Goal: Task Accomplishment & Management: Complete application form

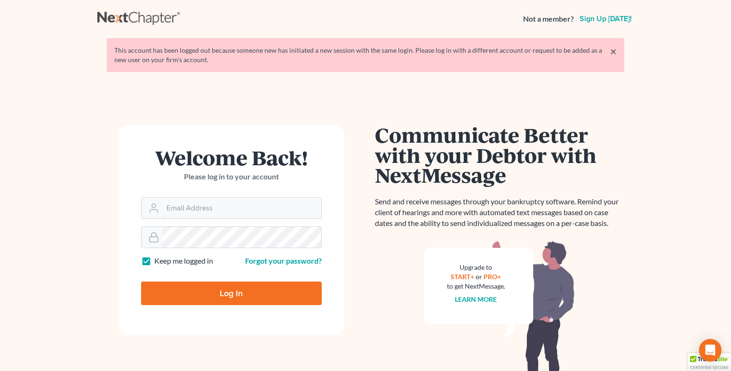
type input "[EMAIL_ADDRESS][DOMAIN_NAME]"
click at [235, 287] on input "Log In" at bounding box center [231, 293] width 181 height 24
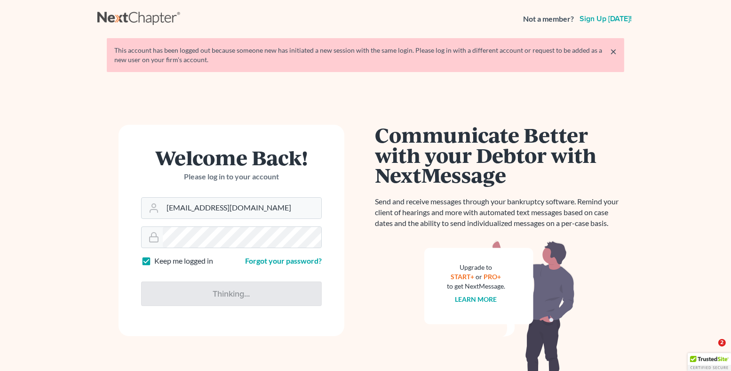
type input "Thinking..."
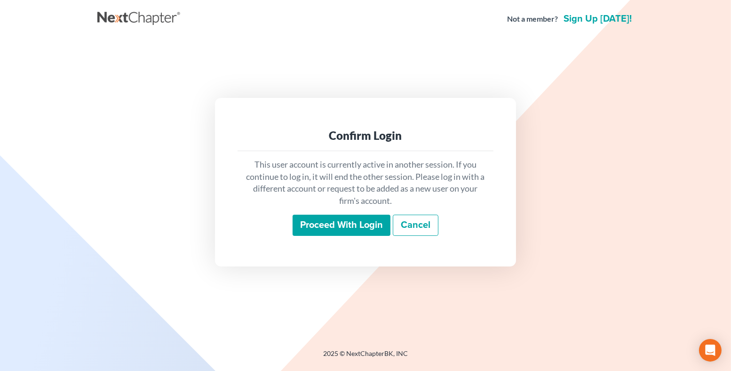
click at [338, 220] on input "Proceed with login" at bounding box center [342, 226] width 98 height 22
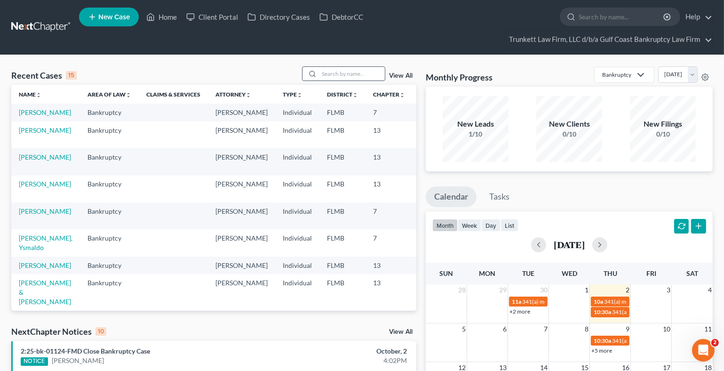
click at [341, 70] on input "search" at bounding box center [352, 74] width 66 height 14
click at [111, 18] on span "New Case" at bounding box center [114, 17] width 32 height 7
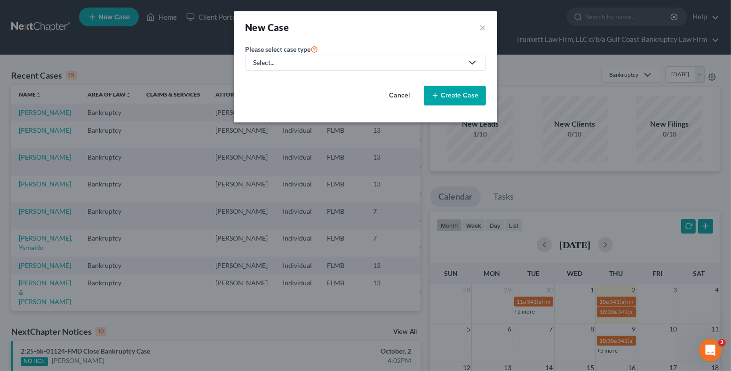
click at [285, 64] on div "Select..." at bounding box center [358, 62] width 210 height 9
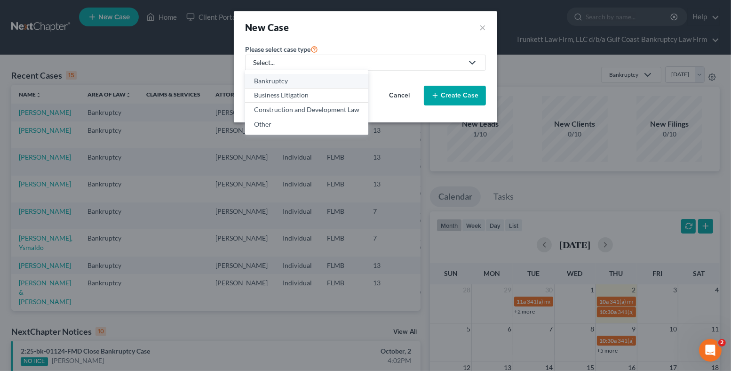
click at [275, 79] on div "Bankruptcy" at bounding box center [306, 80] width 105 height 9
select select "15"
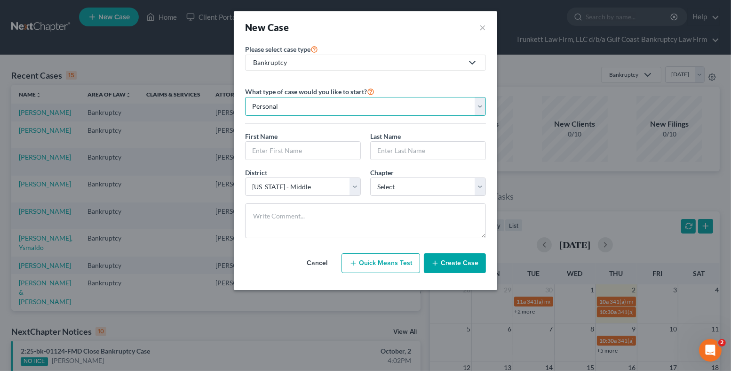
click at [317, 105] on select "Personal Business" at bounding box center [365, 106] width 241 height 19
click at [295, 152] on input "text" at bounding box center [303, 151] width 115 height 18
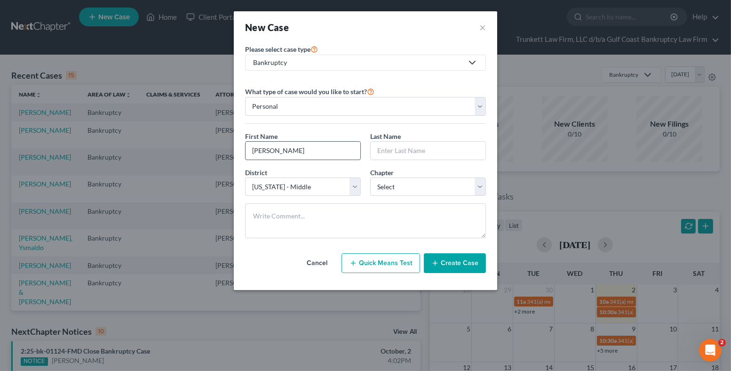
type input "[PERSON_NAME]"
click at [381, 184] on select "Select 7 11 12 13" at bounding box center [428, 186] width 116 height 19
select select "3"
click at [370, 177] on select "Select 7 11 12 13" at bounding box center [428, 186] width 116 height 19
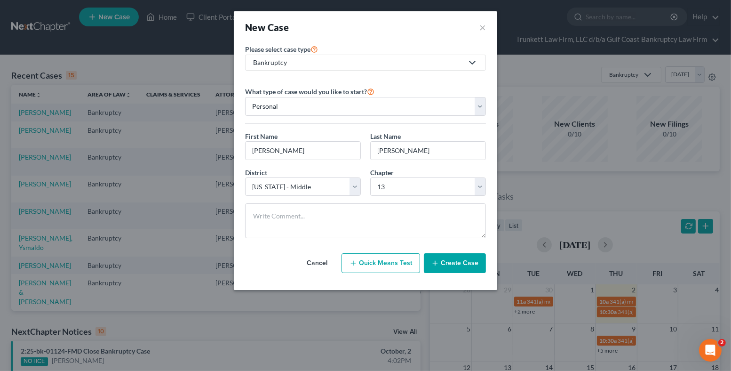
click at [465, 263] on button "Create Case" at bounding box center [455, 263] width 62 height 20
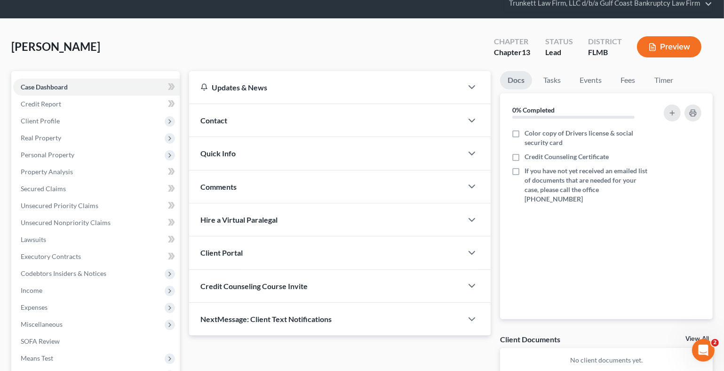
scroll to position [47, 0]
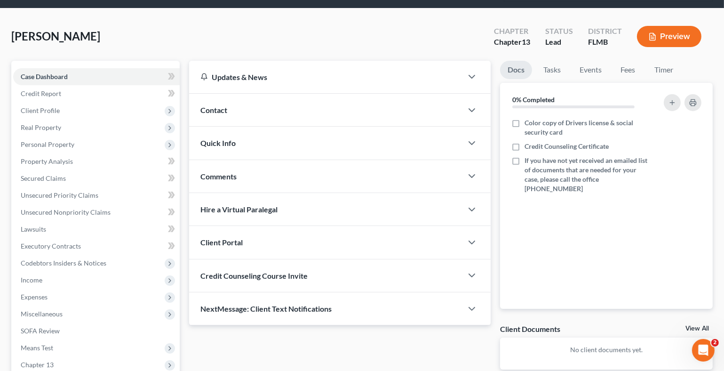
click at [240, 238] on span "Client Portal" at bounding box center [221, 242] width 42 height 9
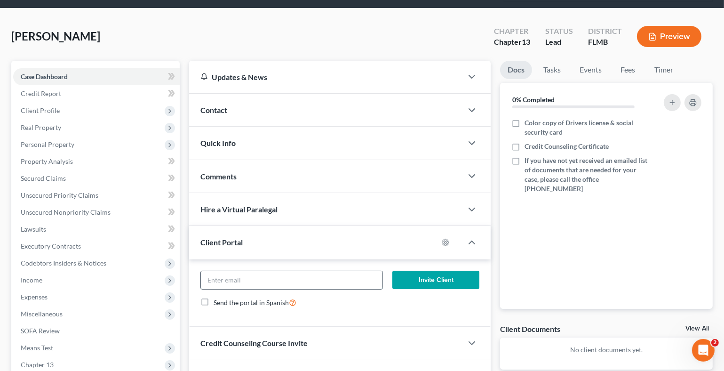
click at [242, 280] on input "email" at bounding box center [292, 280] width 182 height 18
type input "[EMAIL_ADDRESS][DOMAIN_NAME]"
click at [435, 277] on button "Invite Client" at bounding box center [435, 280] width 87 height 19
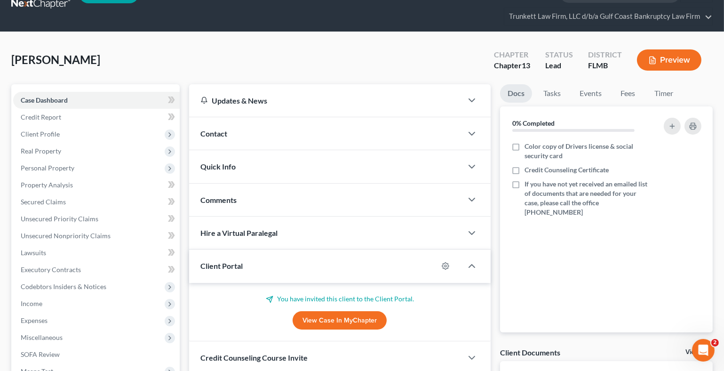
scroll to position [0, 0]
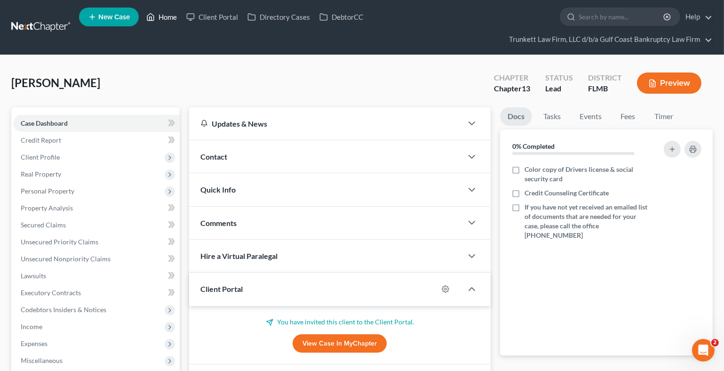
click at [174, 17] on link "Home" at bounding box center [162, 16] width 40 height 17
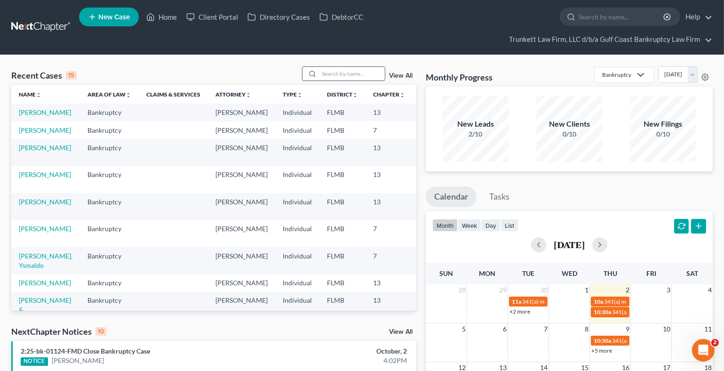
click at [335, 72] on input "search" at bounding box center [352, 74] width 66 height 14
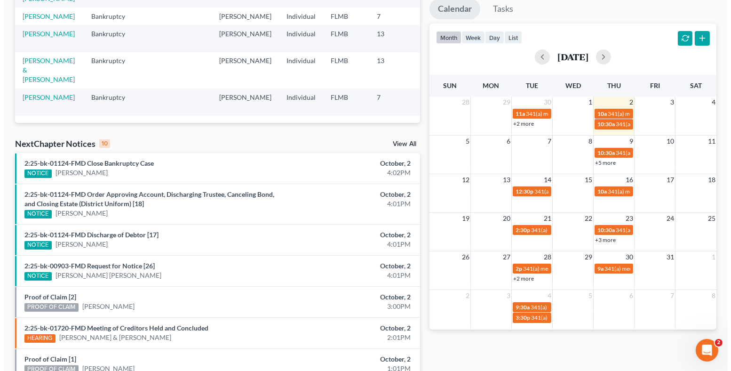
scroll to position [188, 0]
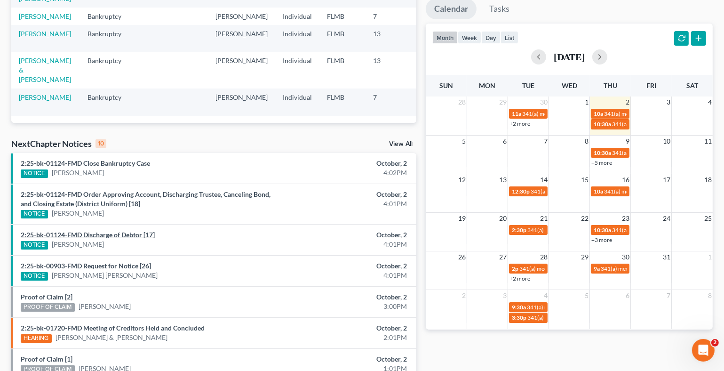
click at [64, 232] on link "2:25-bk-01124-FMD Discharge of Debtor [17]" at bounding box center [88, 235] width 134 height 8
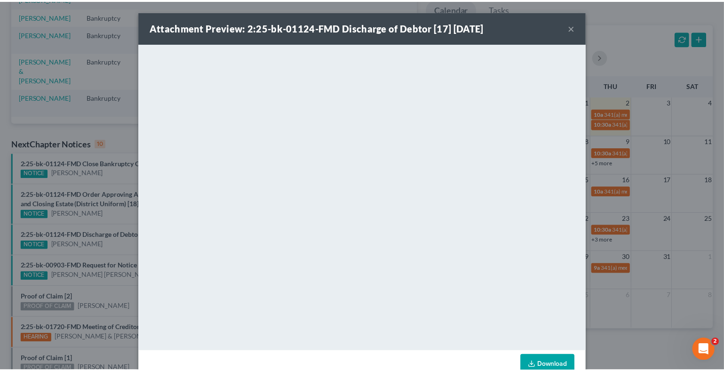
scroll to position [23, 0]
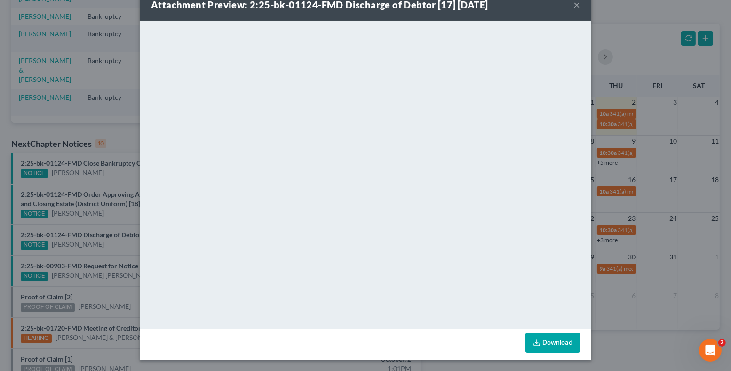
click at [547, 341] on link "Download" at bounding box center [553, 343] width 55 height 20
click at [576, 2] on button "×" at bounding box center [577, 4] width 7 height 11
